Goal: Information Seeking & Learning: Learn about a topic

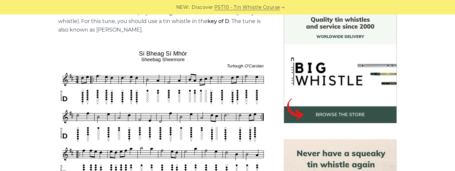
scroll to position [180, 0]
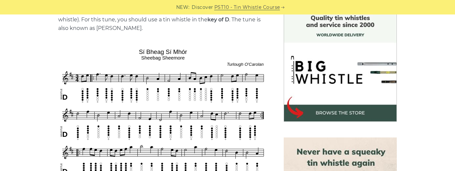
drag, startPoint x: 102, startPoint y: 93, endPoint x: 266, endPoint y: 3, distance: 186.6
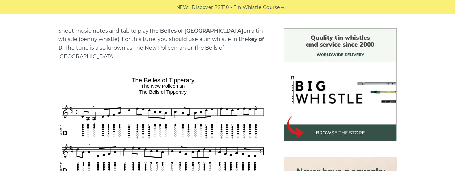
scroll to position [161, 0]
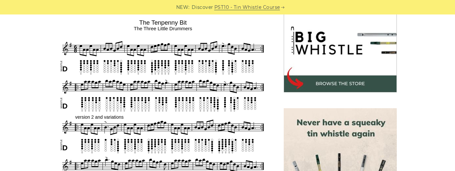
scroll to position [206, 0]
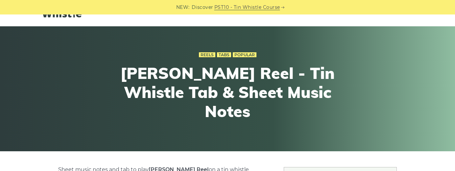
scroll to position [29, 0]
